Goal: Task Accomplishment & Management: Complete application form

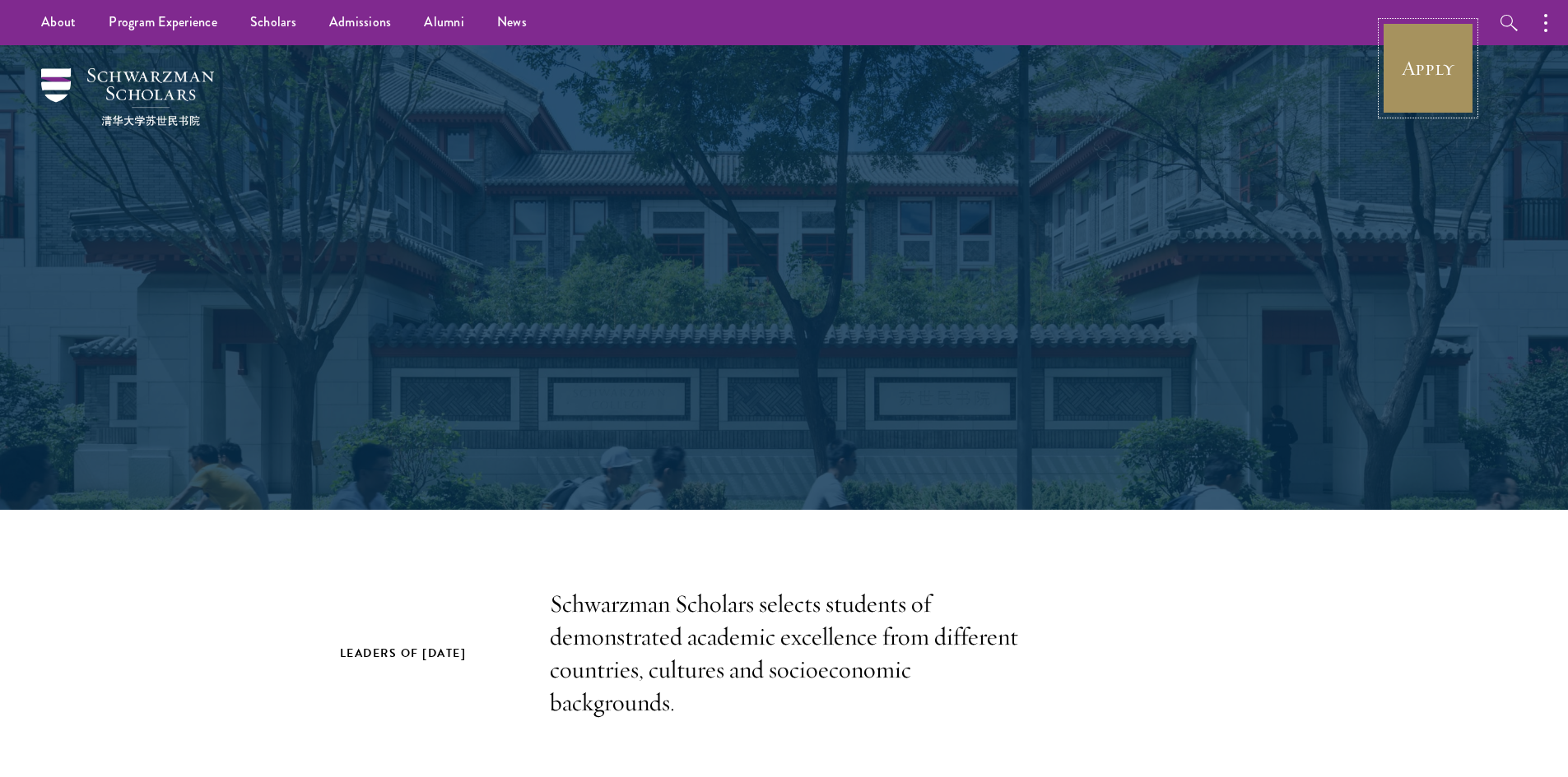
click at [1441, 74] on link "Apply" at bounding box center [1427, 68] width 92 height 92
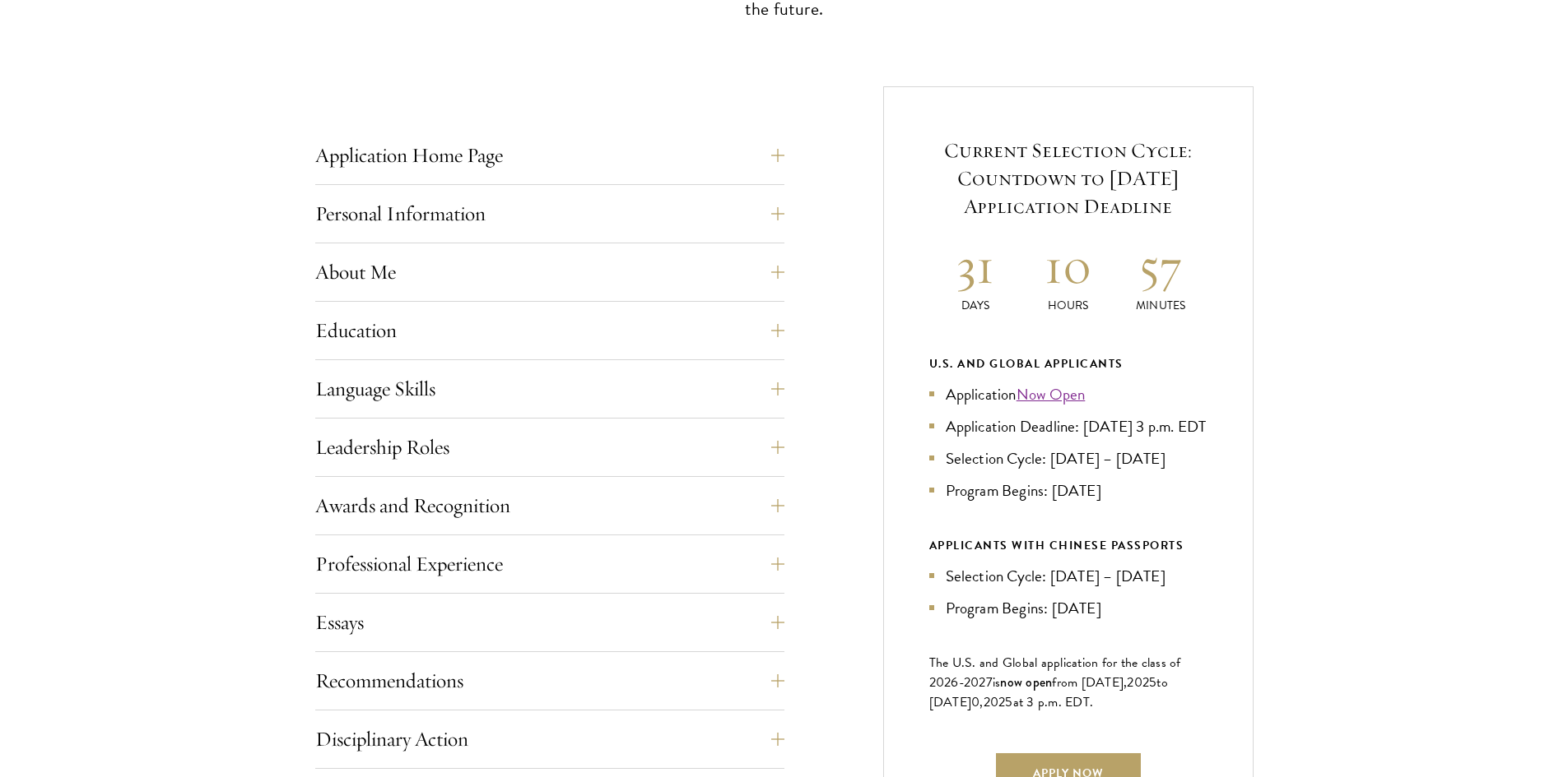
scroll to position [740, 0]
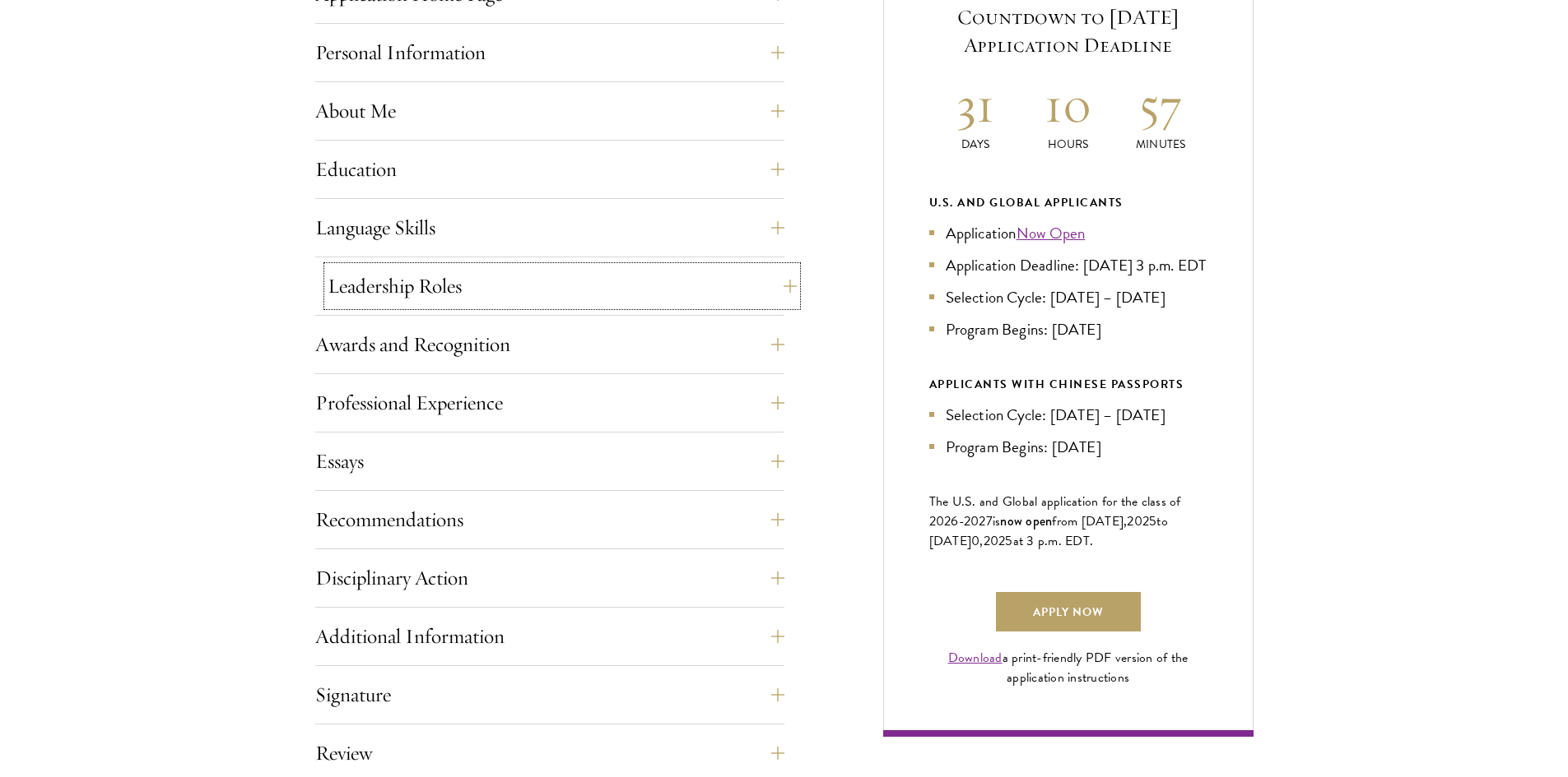
click at [493, 290] on button "Leadership Roles" at bounding box center [561, 286] width 469 height 40
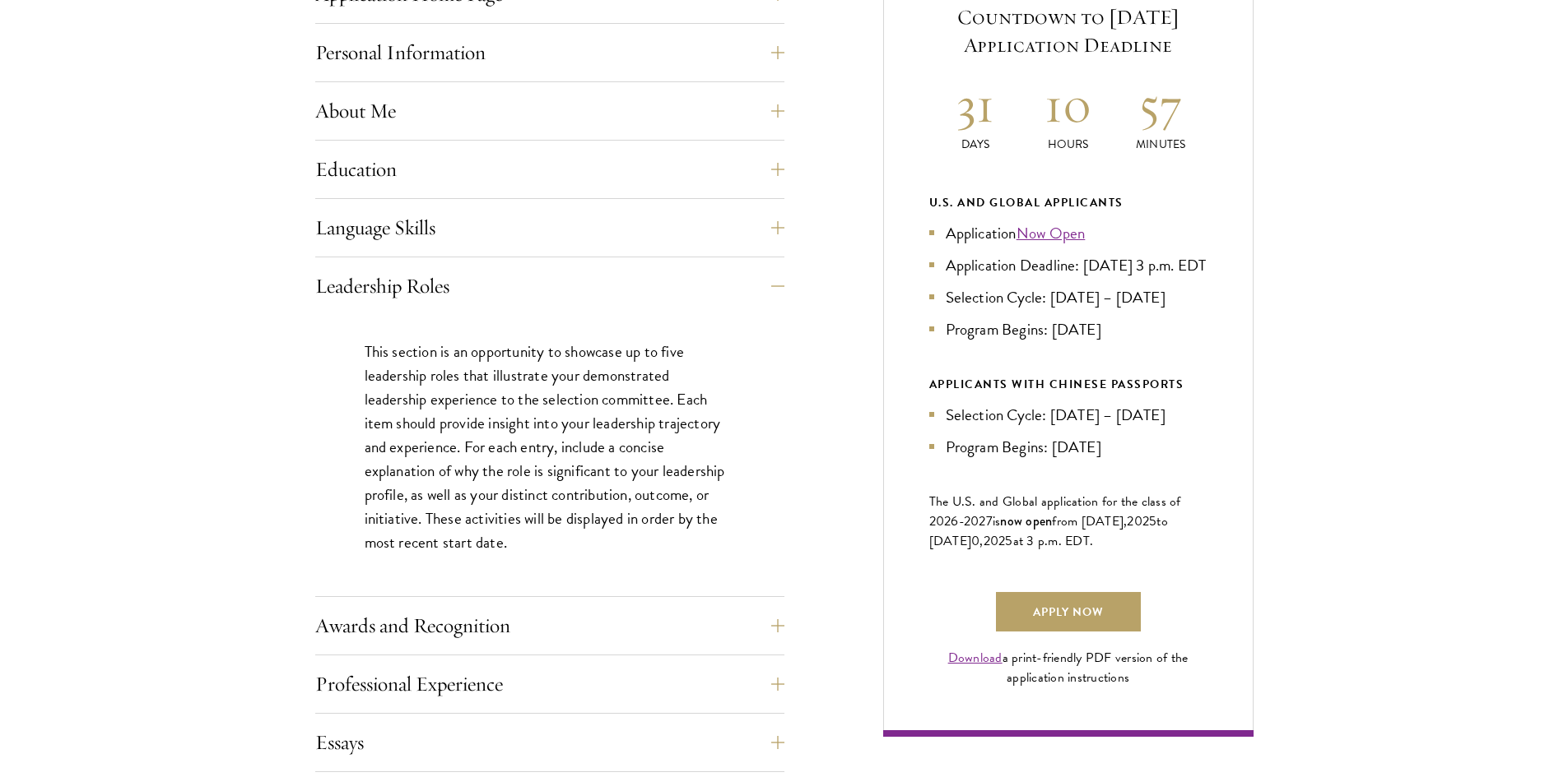
click at [488, 372] on p "This section is an opportunity to showcase up to five leadership roles that ill…" at bounding box center [549, 447] width 370 height 216
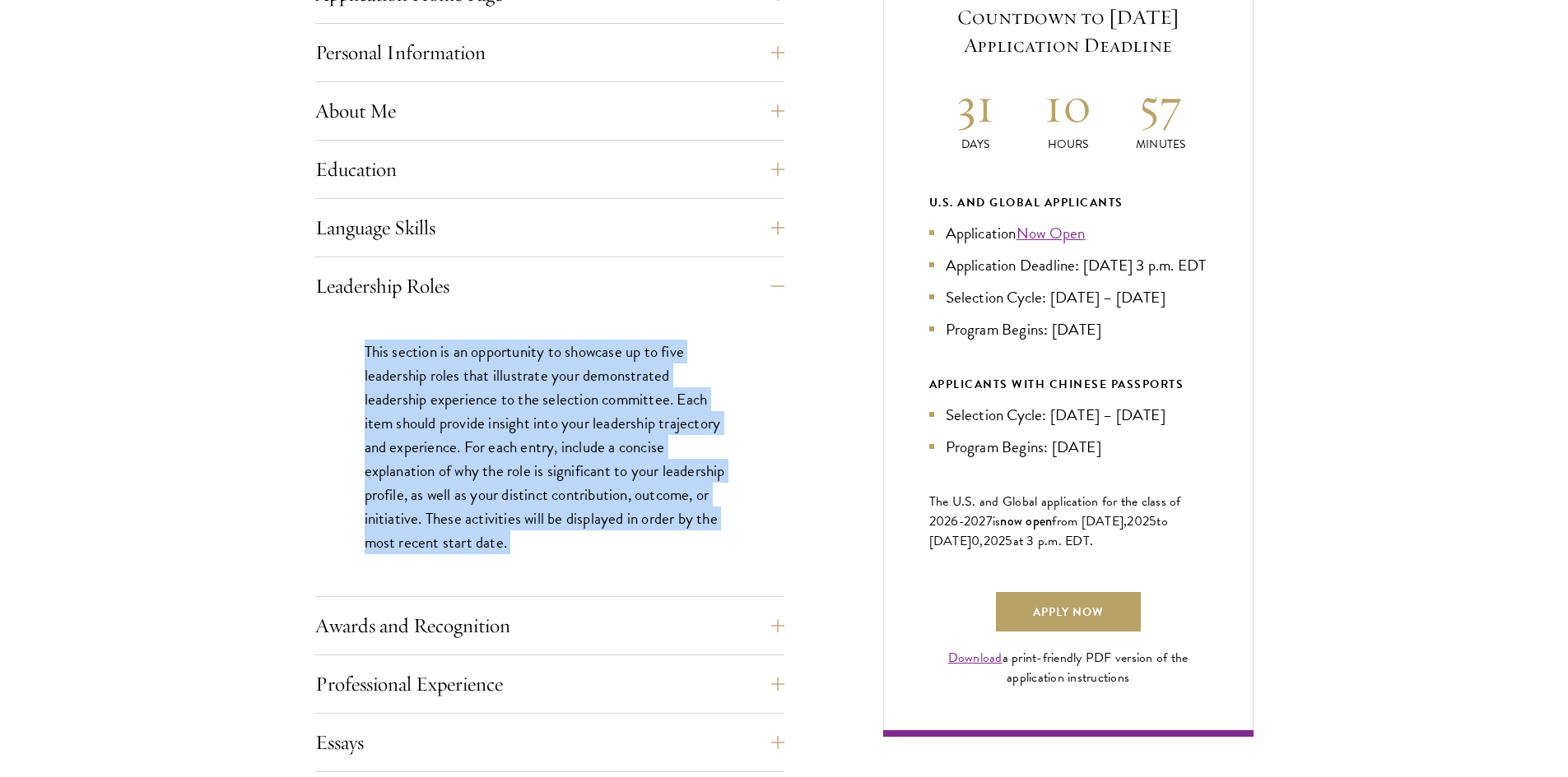
click at [488, 372] on p "This section is an opportunity to showcase up to five leadership roles that ill…" at bounding box center [549, 447] width 370 height 216
click at [607, 444] on p "This section is an opportunity to showcase up to five leadership roles that ill…" at bounding box center [549, 447] width 370 height 216
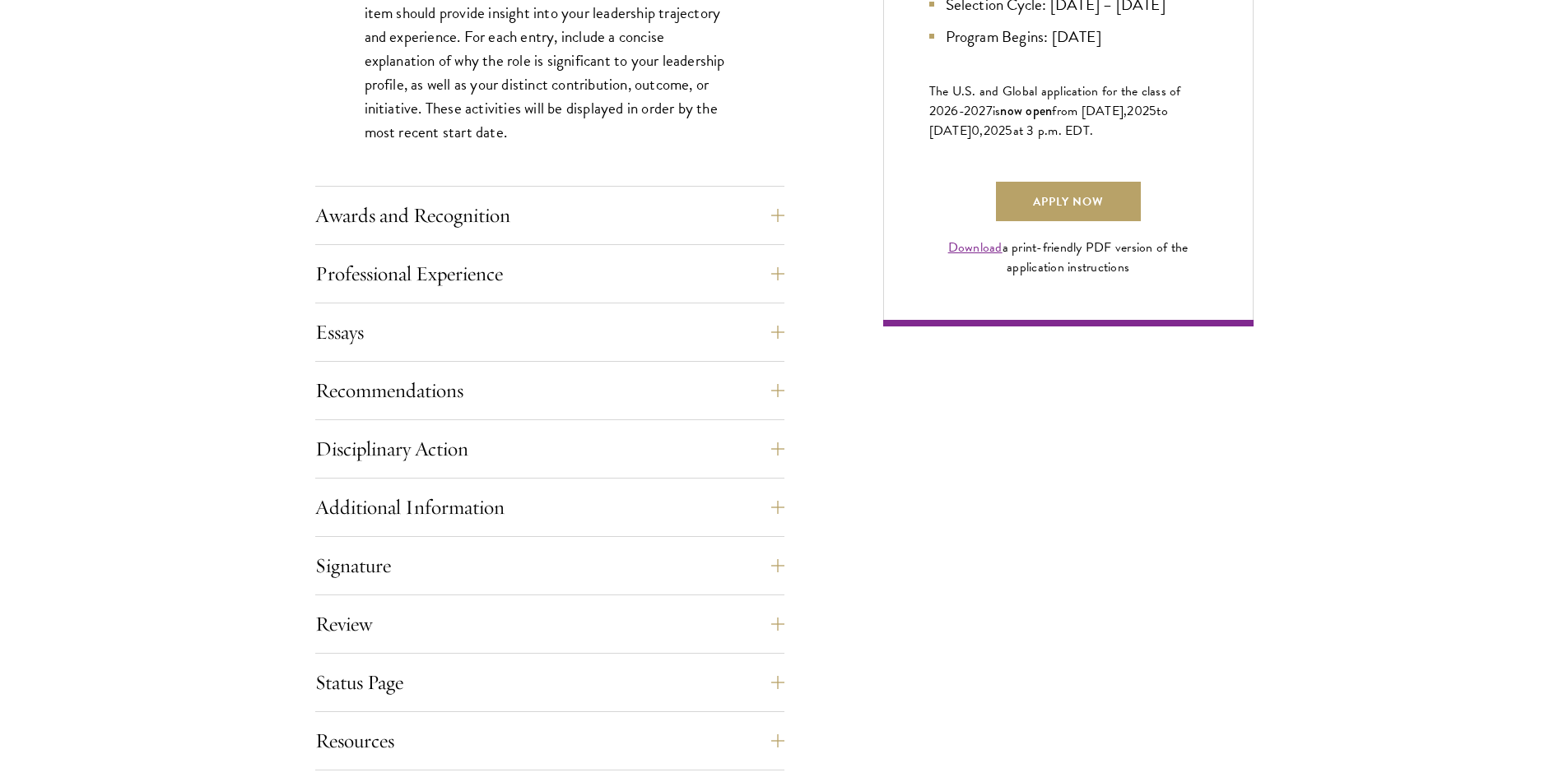
scroll to position [1152, 0]
click at [1041, 221] on link "Apply Now" at bounding box center [1068, 201] width 145 height 40
